Goal: Task Accomplishment & Management: Manage account settings

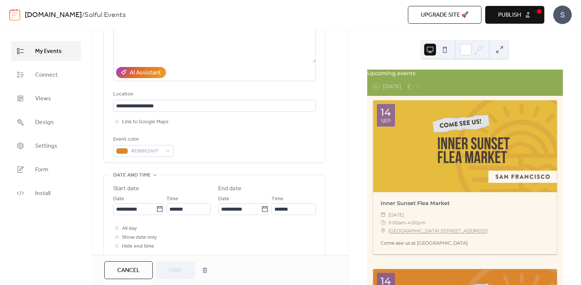
scroll to position [126, 0]
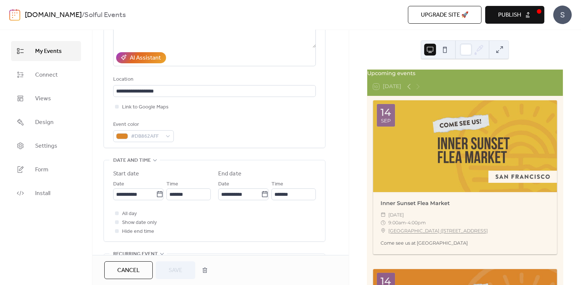
click at [123, 266] on span "Cancel" at bounding box center [128, 270] width 23 height 9
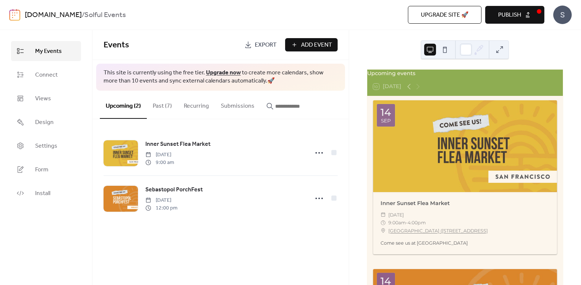
click at [222, 72] on link "Upgrade now" at bounding box center [223, 72] width 35 height 11
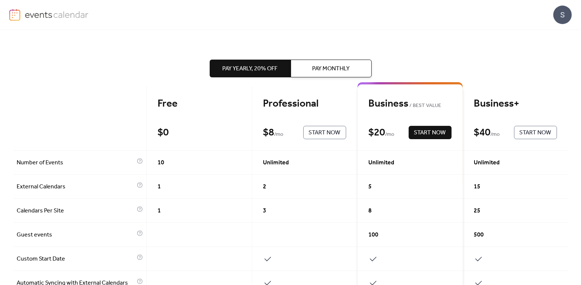
scroll to position [23, 0]
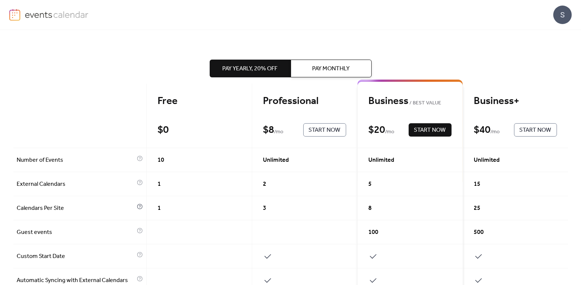
click at [137, 203] on icon at bounding box center [140, 206] width 6 height 6
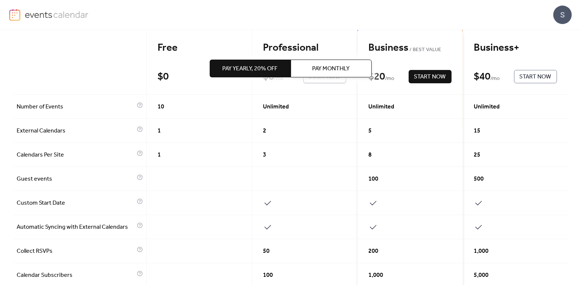
scroll to position [83, 0]
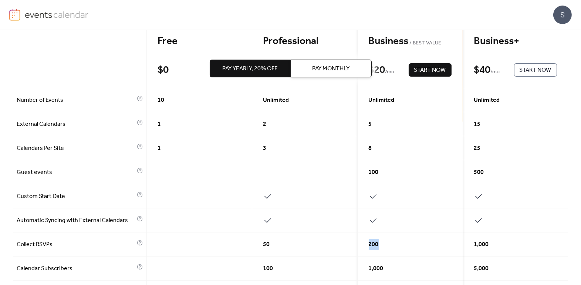
drag, startPoint x: 383, startPoint y: 240, endPoint x: 278, endPoint y: 240, distance: 105.3
click at [278, 240] on div "Free $ 0 Start Now Professional $ 8 / mo Start Now Business BEST VALUE $ 20 / m…" at bounding box center [290, 279] width 554 height 510
click at [278, 240] on div "50" at bounding box center [304, 244] width 105 height 24
click at [38, 54] on div at bounding box center [79, 56] width 133 height 64
click at [41, 39] on div at bounding box center [79, 56] width 133 height 64
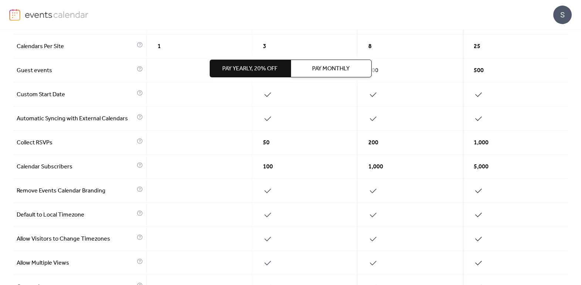
scroll to position [0, 0]
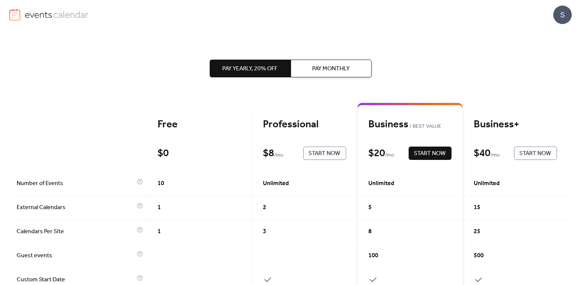
click at [57, 15] on img at bounding box center [57, 14] width 64 height 11
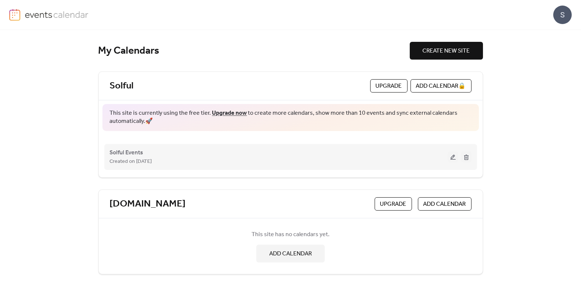
click at [453, 156] on button at bounding box center [453, 156] width 10 height 11
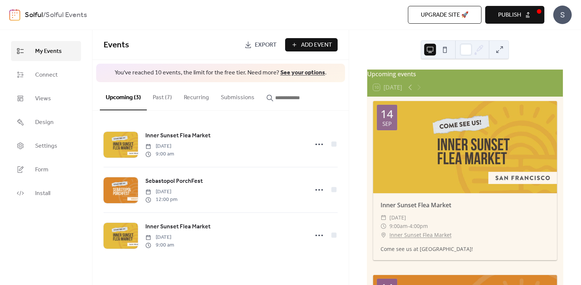
click at [496, 49] on button at bounding box center [499, 50] width 12 height 12
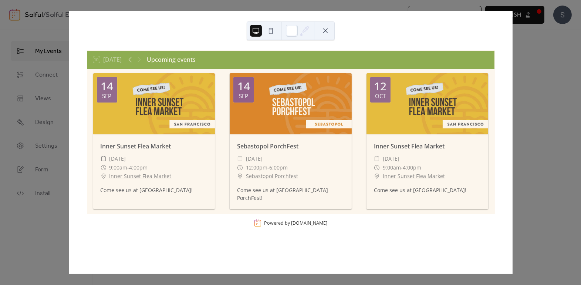
click at [325, 30] on button at bounding box center [325, 31] width 12 height 12
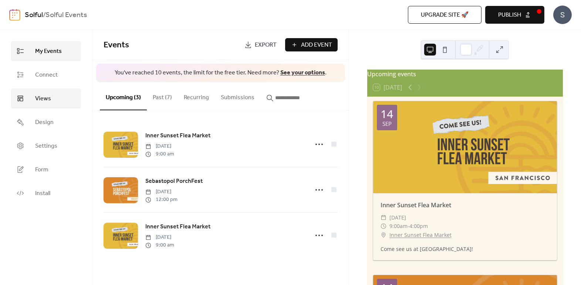
click at [38, 95] on span "Views" at bounding box center [43, 98] width 16 height 9
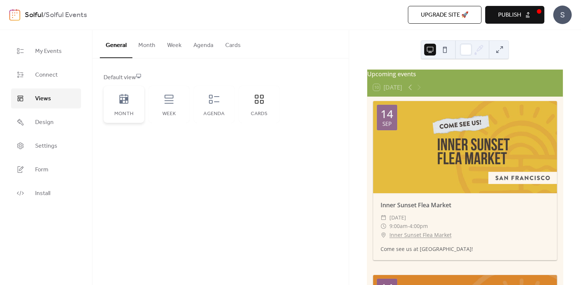
click at [127, 100] on icon at bounding box center [124, 99] width 12 height 12
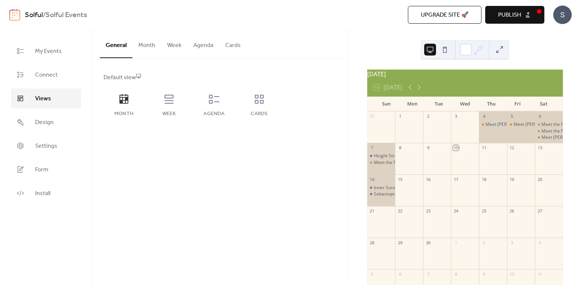
click at [501, 48] on button at bounding box center [499, 50] width 12 height 12
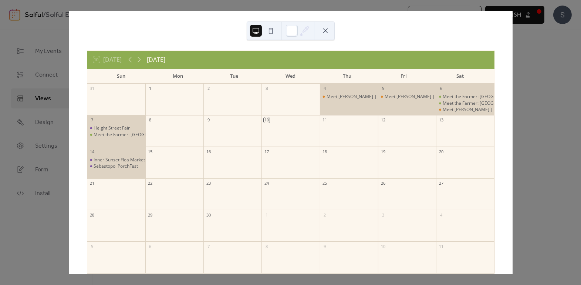
click at [343, 97] on div "Meet [PERSON_NAME] | [GEOGRAPHIC_DATA]" at bounding box center [374, 96] width 96 height 6
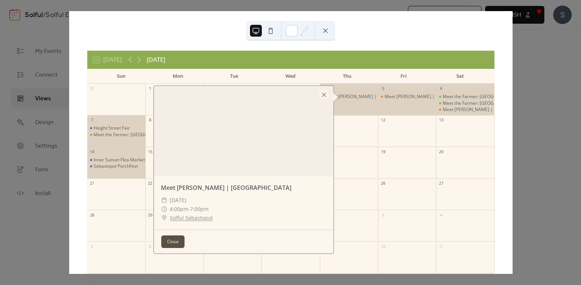
scroll to position [33, 0]
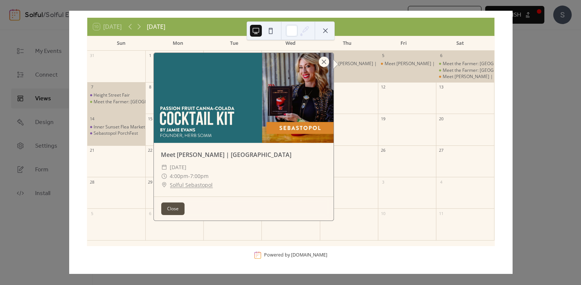
click at [324, 59] on div at bounding box center [324, 62] width 10 height 10
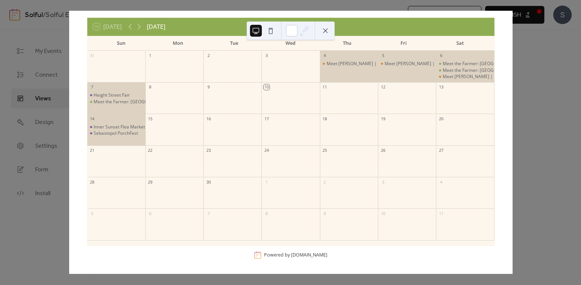
scroll to position [0, 0]
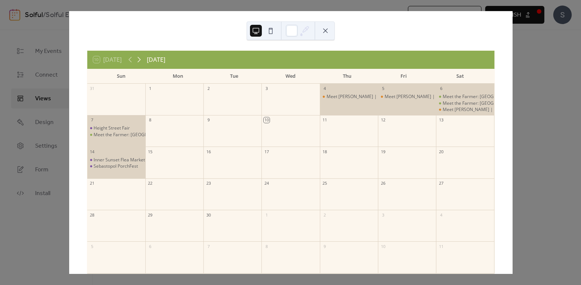
click at [141, 58] on icon at bounding box center [139, 59] width 9 height 9
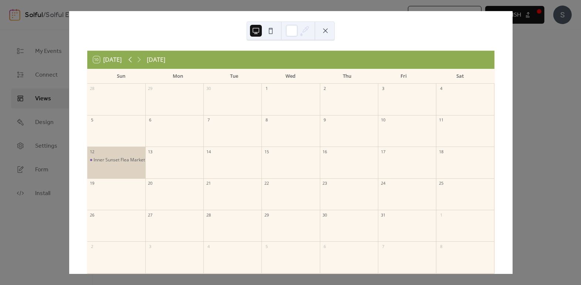
click at [129, 57] on icon at bounding box center [130, 59] width 9 height 9
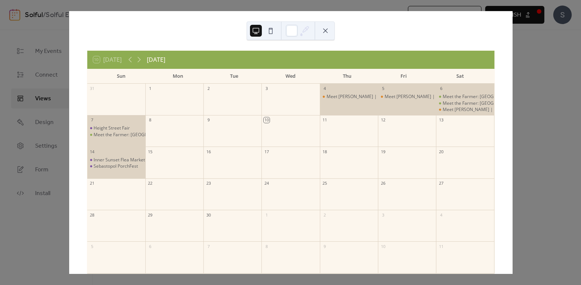
click at [325, 30] on button at bounding box center [325, 31] width 12 height 12
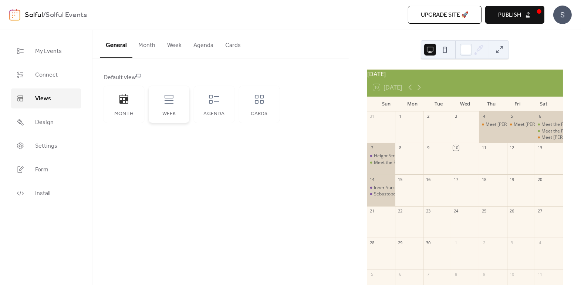
click at [167, 106] on div "Week" at bounding box center [169, 104] width 41 height 37
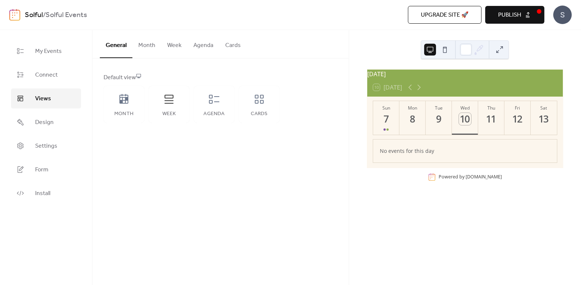
click at [499, 51] on button at bounding box center [499, 50] width 12 height 12
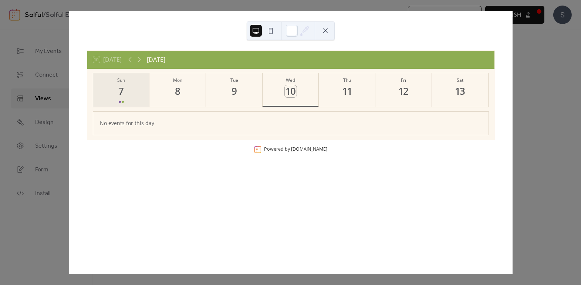
click at [120, 100] on div at bounding box center [121, 102] width 5 height 6
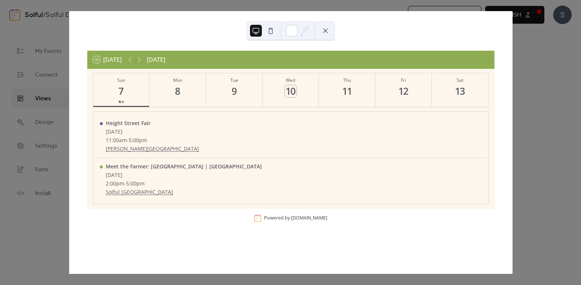
click at [321, 29] on button at bounding box center [325, 31] width 12 height 12
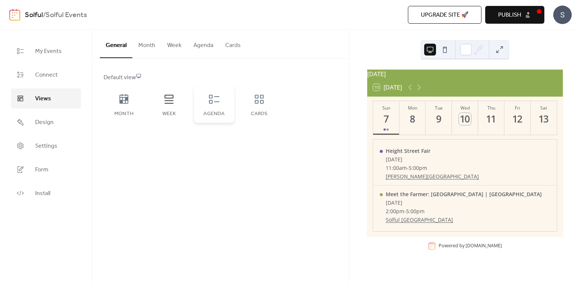
click at [214, 111] on div "Agenda" at bounding box center [214, 114] width 26 height 6
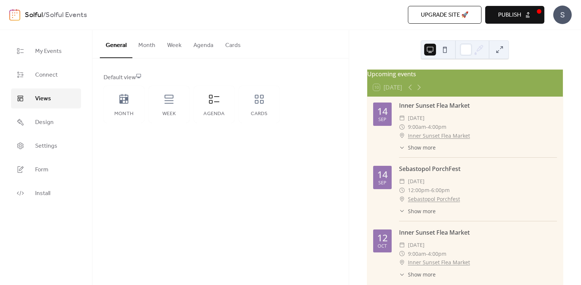
click at [503, 51] on button at bounding box center [499, 50] width 12 height 12
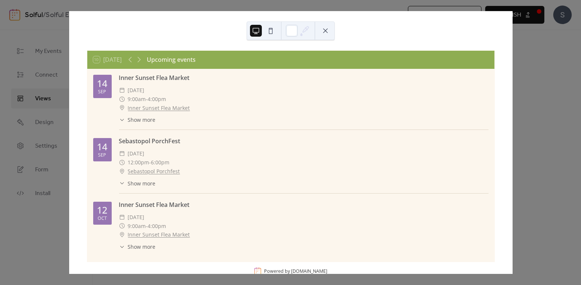
click at [327, 28] on button at bounding box center [325, 31] width 12 height 12
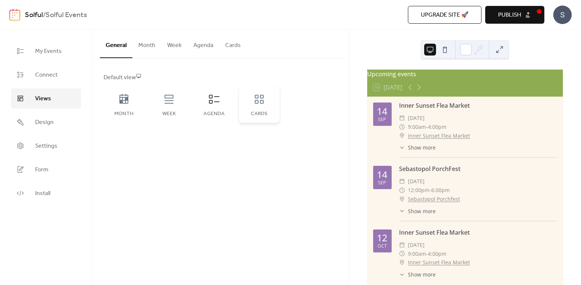
click at [262, 103] on icon at bounding box center [259, 99] width 9 height 9
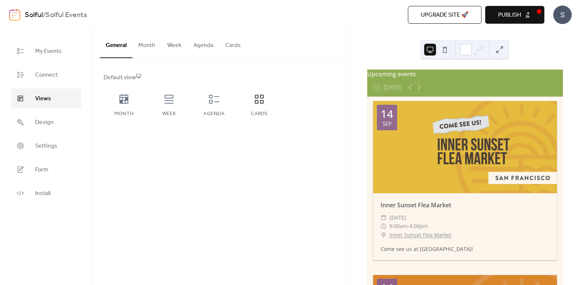
click at [496, 50] on button at bounding box center [499, 50] width 12 height 12
